Goal: Transaction & Acquisition: Purchase product/service

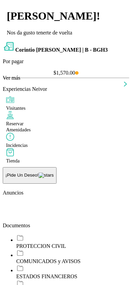
click at [101, 76] on div "$1,570.00" at bounding box center [66, 73] width 126 height 6
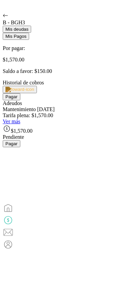
click at [18, 99] on span "Pagar" at bounding box center [11, 96] width 12 height 5
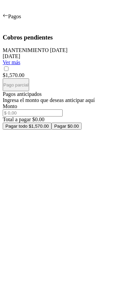
click at [116, 72] on div at bounding box center [66, 69] width 126 height 7
click at [116, 72] on div at bounding box center [66, 72] width 126 height 0
click at [88, 129] on span "Pagar $1,570.00" at bounding box center [70, 126] width 33 height 5
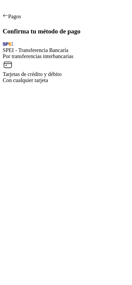
click at [92, 59] on div "Por transferencias interbancarias" at bounding box center [66, 56] width 126 height 6
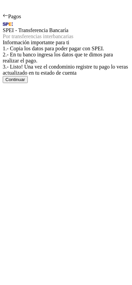
click at [25, 82] on span "Continuar" at bounding box center [15, 79] width 20 height 5
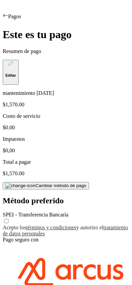
click at [12, 222] on div "Acepto los términos y condiciones y autorizo el tratamiento de datos personales" at bounding box center [66, 227] width 126 height 19
click at [11, 225] on div at bounding box center [66, 225] width 126 height 0
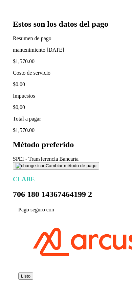
click at [30, 274] on span "Listo" at bounding box center [25, 276] width 9 height 5
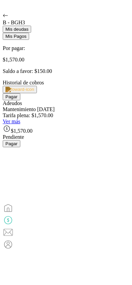
click at [26, 39] on span "Mis Pagos" at bounding box center [15, 36] width 21 height 5
click at [45, 153] on div at bounding box center [66, 175] width 126 height 45
click at [26, 32] on span "Mis deudas" at bounding box center [16, 29] width 23 height 5
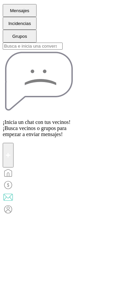
click at [13, 178] on img at bounding box center [8, 173] width 11 height 11
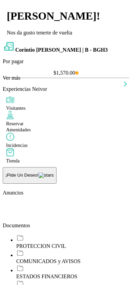
click at [20, 81] on link "Ver más" at bounding box center [12, 78] width 18 height 6
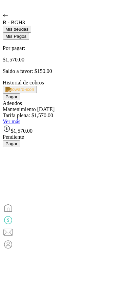
click at [26, 39] on span "Mis Pagos" at bounding box center [15, 36] width 21 height 5
click at [14, 250] on img at bounding box center [8, 244] width 11 height 11
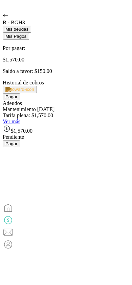
click at [5, 215] on div at bounding box center [66, 209] width 126 height 12
